Goal: Task Accomplishment & Management: Manage account settings

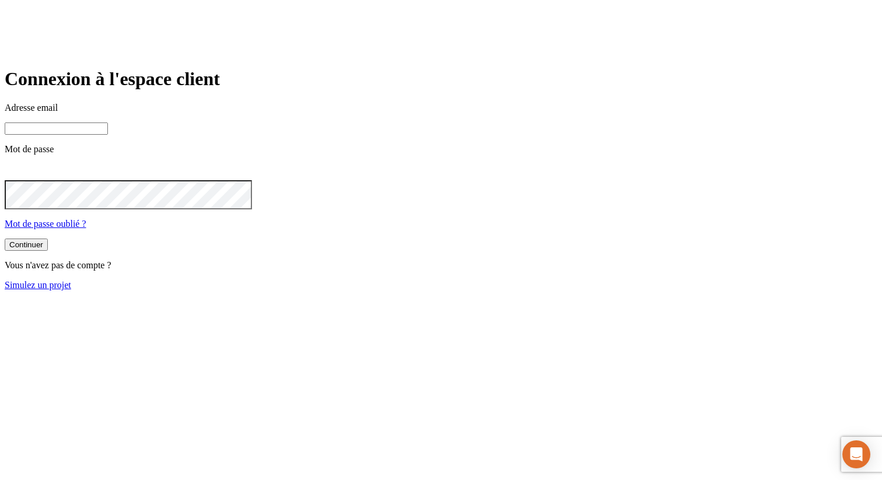
click at [187, 97] on main "Connexion à l'espace client Adresse email Mot de passe Mot de passe oublié ? Co…" at bounding box center [441, 179] width 873 height 222
click at [434, 184] on div "Adresse email Mot de passe Mot de passe oublié ?" at bounding box center [441, 166] width 873 height 127
click at [108, 135] on input at bounding box center [56, 129] width 103 height 12
paste input "[PERSON_NAME][DOMAIN_NAME][EMAIL_ADDRESS][DOMAIN_NAME]"
click at [5, 240] on button "Continuer" at bounding box center [26, 246] width 43 height 12
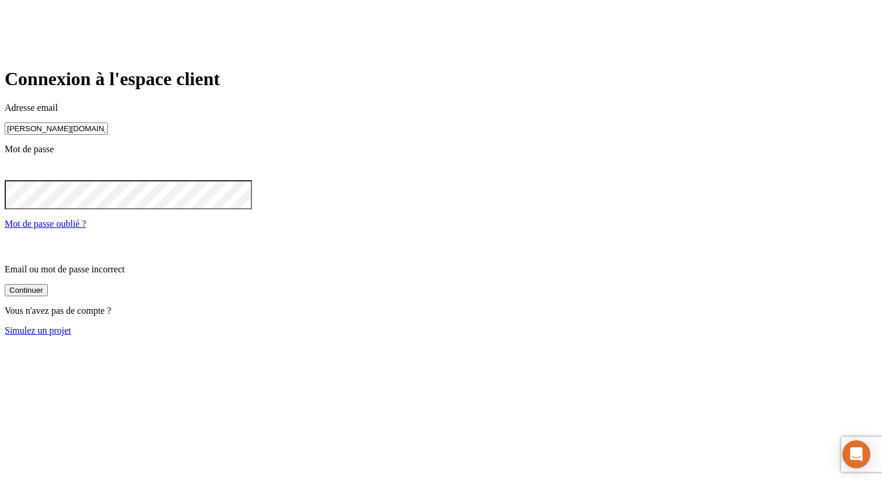
click at [108, 135] on input "[PERSON_NAME][DOMAIN_NAME][EMAIL_ADDRESS][DOMAIN_NAME]" at bounding box center [56, 129] width 103 height 12
paste input "1156"
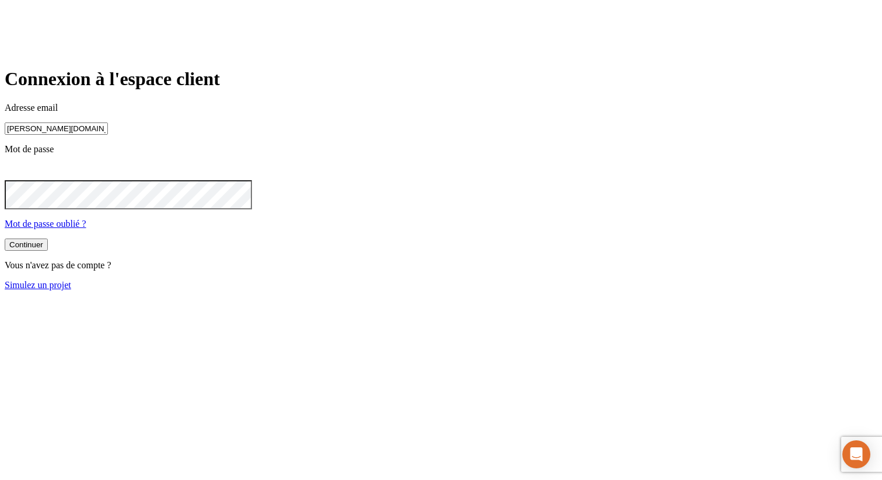
type input "[PERSON_NAME][DOMAIN_NAME][EMAIL_ADDRESS][DOMAIN_NAME]"
click at [48, 251] on button "Continuer" at bounding box center [26, 245] width 43 height 12
click at [5, 240] on button "Continuer" at bounding box center [26, 246] width 43 height 12
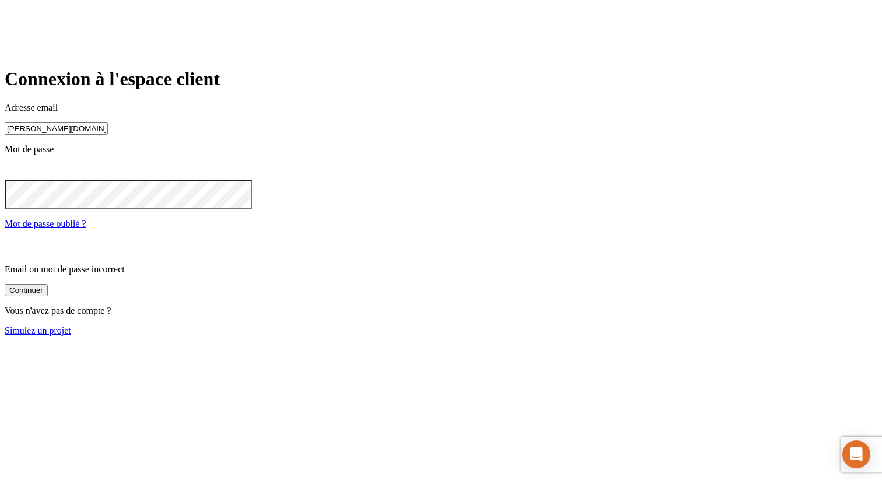
click at [108, 135] on input "james.bond+11569@nalo.fr" at bounding box center [56, 129] width 103 height 12
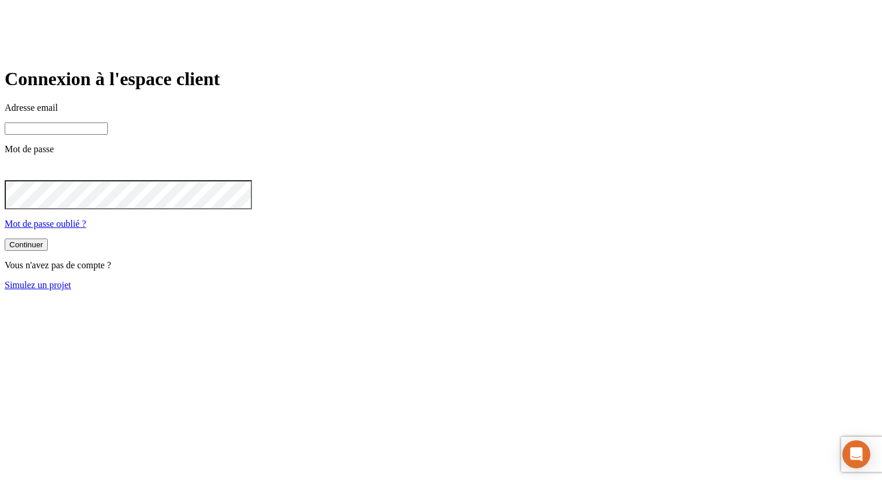
paste input "james.bond+11569@nalo.fr"
type input "james.bond+11569@nalo.fr"
click at [19, 178] on icon at bounding box center [12, 171] width 14 height 14
click at [43, 249] on div "Continuer" at bounding box center [26, 244] width 34 height 9
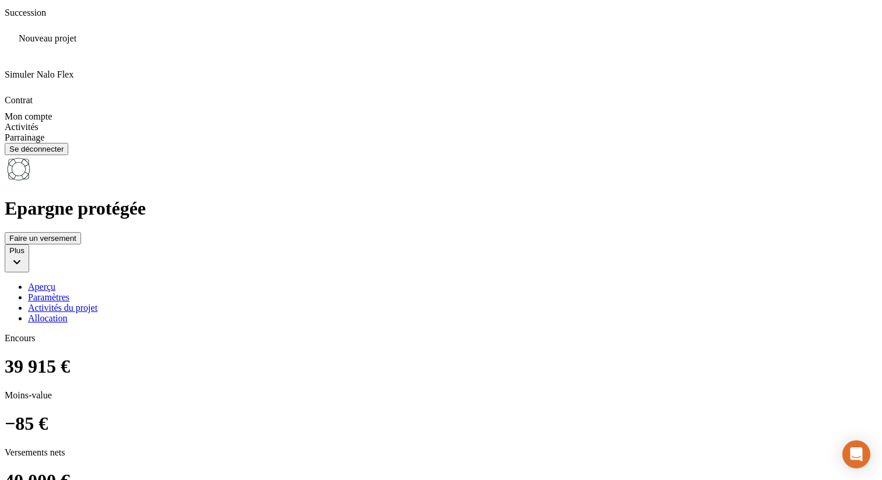
scroll to position [393, 0]
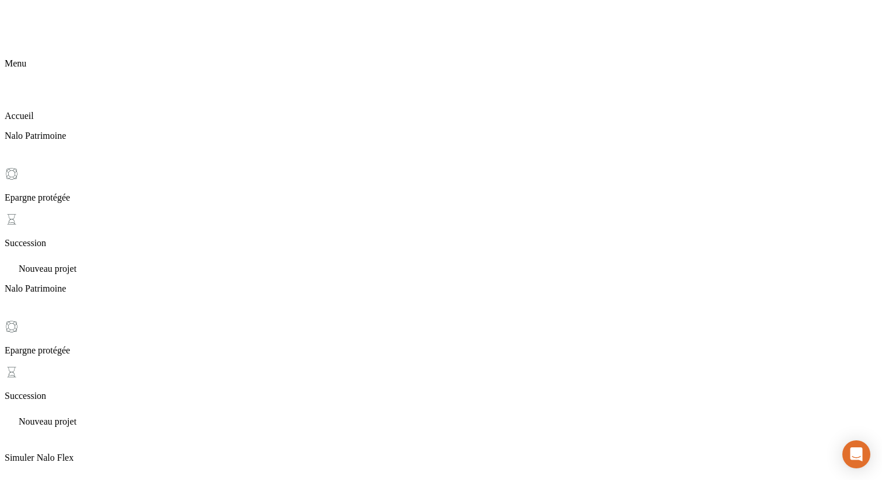
drag, startPoint x: 212, startPoint y: 155, endPoint x: 273, endPoint y: 166, distance: 61.0
